Goal: Task Accomplishment & Management: Complete application form

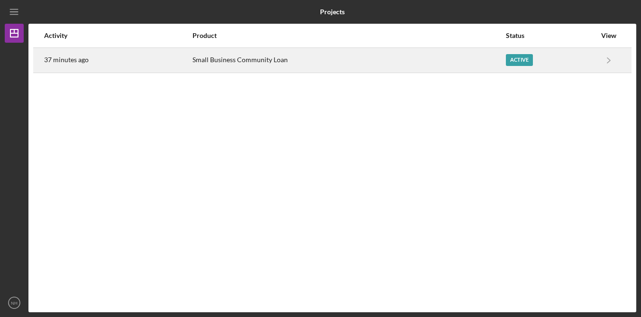
click at [275, 59] on div "Small Business Community Loan" at bounding box center [349, 60] width 313 height 24
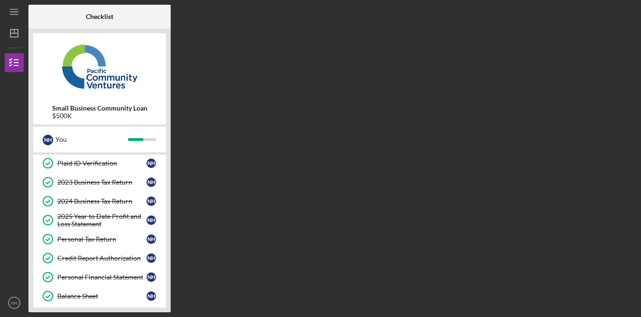
scroll to position [244, 0]
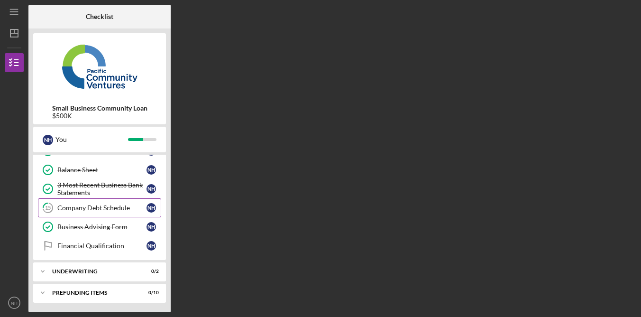
click at [111, 208] on div "Company Debt Schedule" at bounding box center [101, 208] width 89 height 8
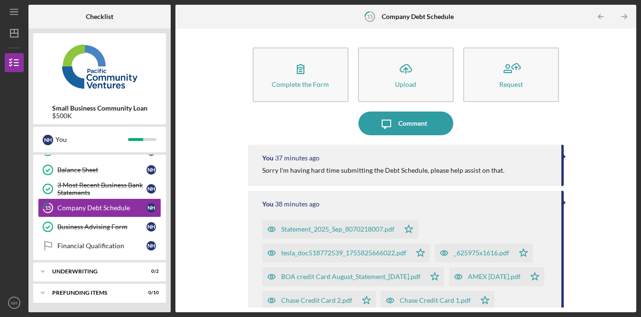
click at [592, 118] on div "Complete the Form Form Icon/Upload Upload Request Icon/Message Comment You 37 m…" at bounding box center [405, 170] width 451 height 274
click at [619, 117] on div "Complete the Form Form Icon/Upload Upload Request Icon/Message Comment You 37 m…" at bounding box center [405, 170] width 451 height 274
click at [620, 117] on div "Complete the Form Form Icon/Upload Upload Request Icon/Message Comment You 37 m…" at bounding box center [405, 170] width 451 height 274
click at [589, 126] on div "Complete the Form Form Icon/Upload Upload Request Icon/Message Comment You 37 m…" at bounding box center [405, 170] width 451 height 274
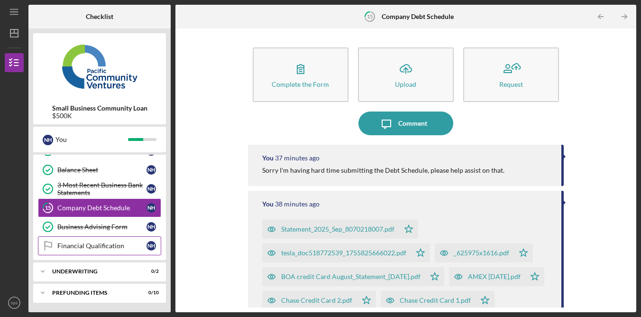
click at [120, 246] on div "Financial Qualification" at bounding box center [101, 246] width 89 height 8
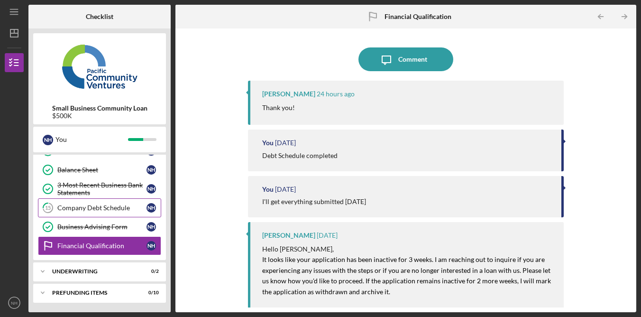
click at [120, 212] on link "15 Company Debt Schedule N H" at bounding box center [99, 207] width 123 height 19
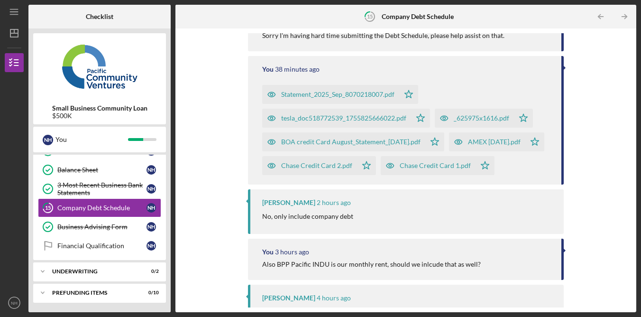
scroll to position [133, 0]
drag, startPoint x: 620, startPoint y: 155, endPoint x: 606, endPoint y: 154, distance: 13.8
click at [619, 155] on div "Complete the Form Form Icon/Upload Upload Request Icon/Message Comment You 37 m…" at bounding box center [405, 170] width 451 height 274
